Goal: Check status: Check status

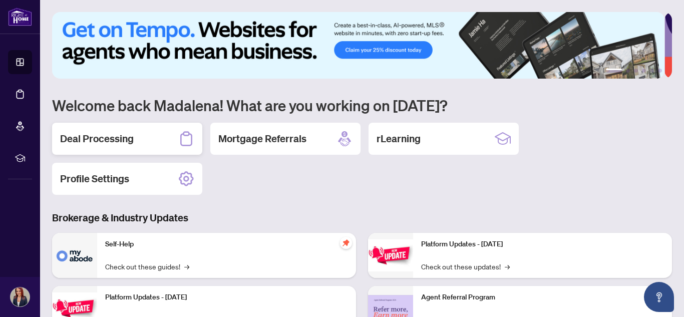
click at [101, 150] on div "Deal Processing" at bounding box center [127, 139] width 150 height 32
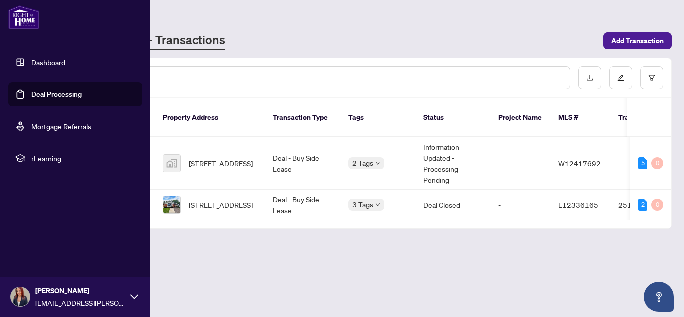
click at [30, 26] on img at bounding box center [23, 17] width 31 height 24
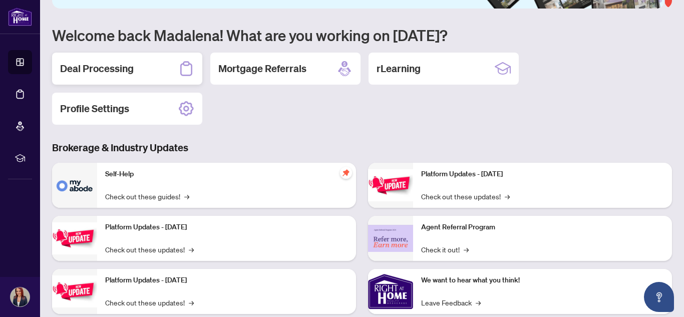
scroll to position [73, 0]
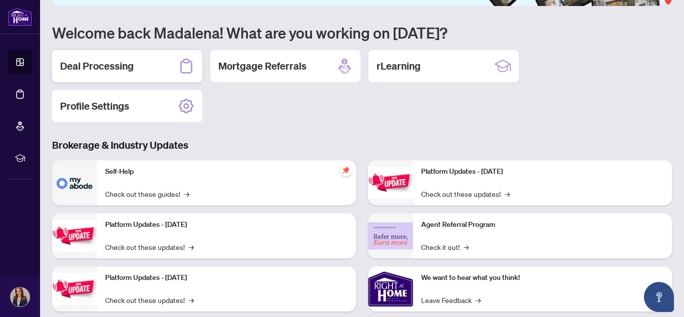
click at [133, 59] on h2 "Deal Processing" at bounding box center [97, 66] width 74 height 14
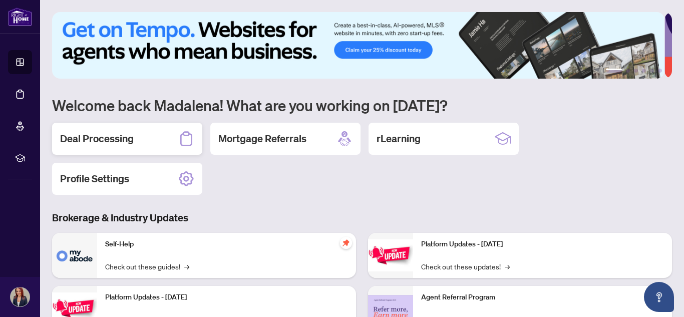
click at [124, 147] on div "Deal Processing" at bounding box center [127, 139] width 150 height 32
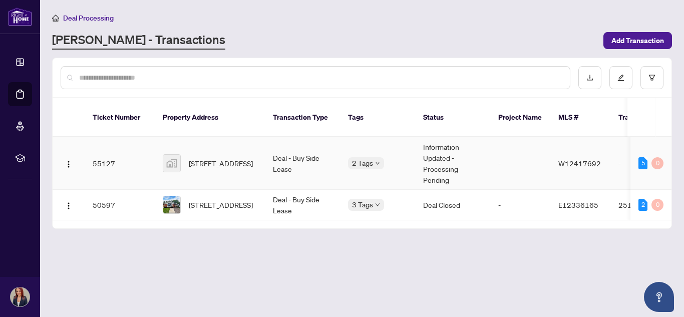
click at [265, 143] on td "Deal - Buy Side Lease" at bounding box center [302, 163] width 75 height 53
click at [359, 152] on body "Dashboard Deal Processing Mortgage Referrals rLearning [PERSON_NAME] [PERSON_NA…" at bounding box center [342, 158] width 684 height 317
click at [332, 153] on td "Deal - Buy Side Lease" at bounding box center [302, 163] width 75 height 53
